Goal: Go to known website: Access a specific website the user already knows

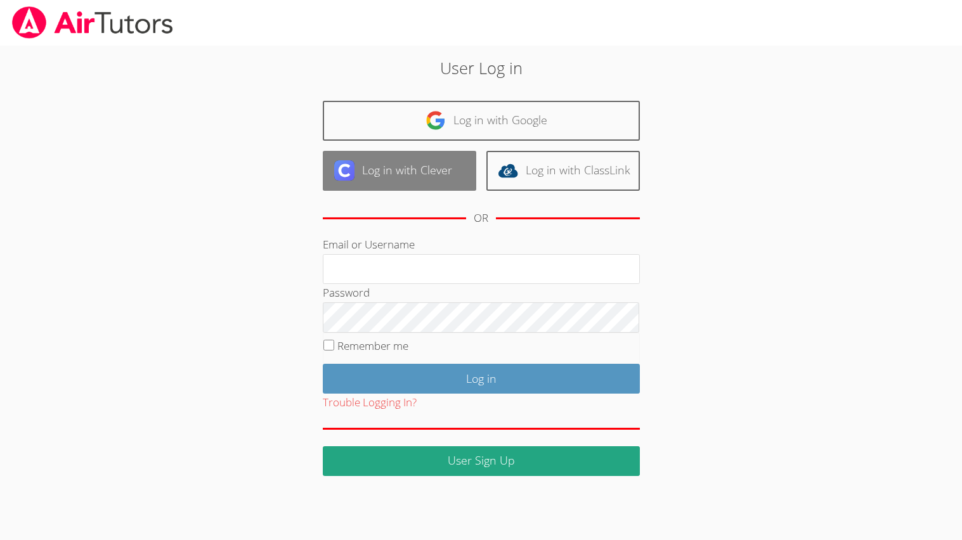
click at [385, 162] on link "Log in with Clever" at bounding box center [399, 171] width 153 height 40
